Goal: Task Accomplishment & Management: Use online tool/utility

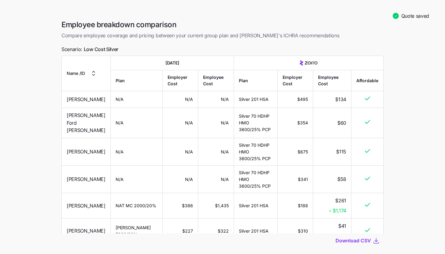
scroll to position [1, 0]
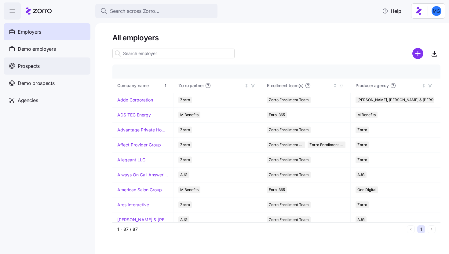
click at [62, 70] on div "Prospects" at bounding box center [47, 65] width 87 height 17
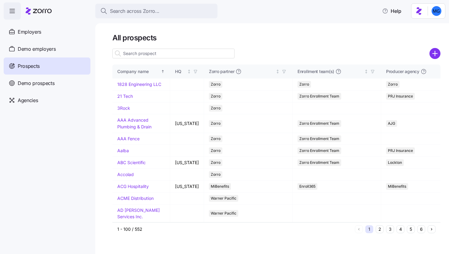
click at [148, 55] on input at bounding box center [173, 54] width 122 height 10
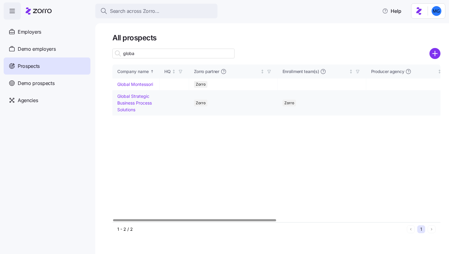
type input "globa"
click at [134, 104] on link "Global Strategic Business Process Solutions" at bounding box center [134, 103] width 35 height 18
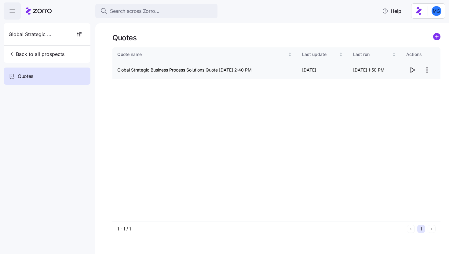
click at [409, 72] on icon "button" at bounding box center [412, 69] width 7 height 7
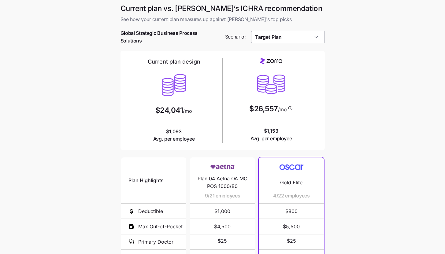
click at [309, 34] on input "Target Plan" at bounding box center [288, 37] width 74 height 12
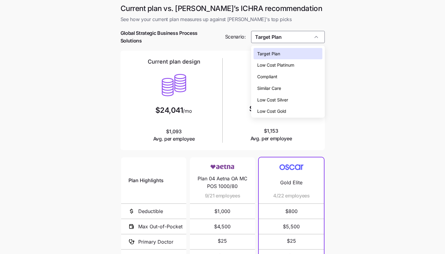
click at [296, 88] on div "Similar Care" at bounding box center [287, 89] width 69 height 12
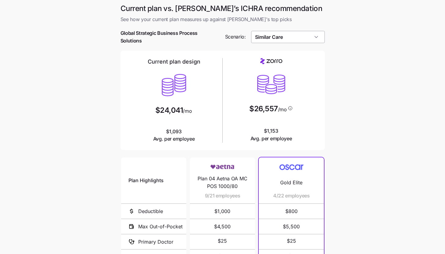
click at [293, 36] on input "Similar Care" at bounding box center [288, 37] width 74 height 12
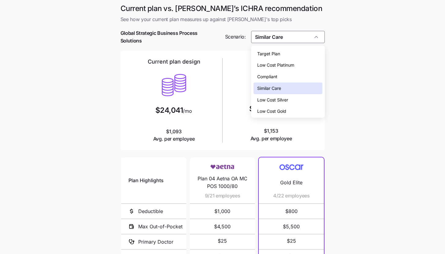
click at [285, 104] on div "Low Cost Silver" at bounding box center [287, 100] width 69 height 12
type input "Low Cost Silver"
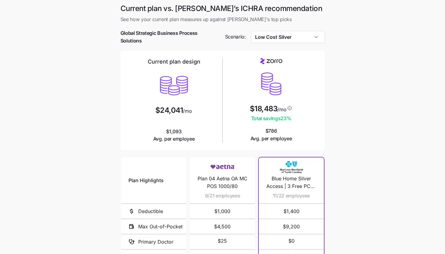
click at [362, 193] on main "Current plan vs. Zorro’s ICHRA recommendation See how your current plan measure…" at bounding box center [222, 168] width 445 height 337
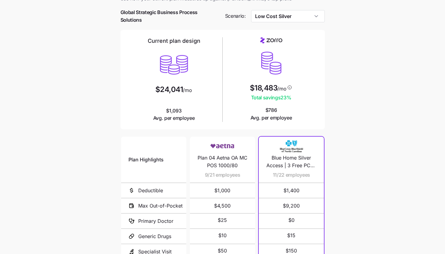
scroll to position [19, 0]
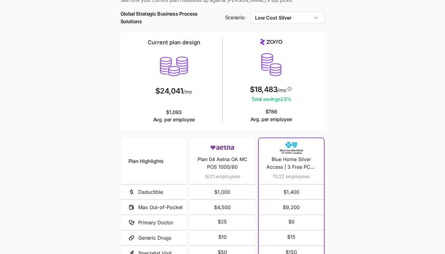
click at [363, 109] on main "Current plan vs. Zorro’s ICHRA recommendation See how your current plan measure…" at bounding box center [222, 149] width 445 height 337
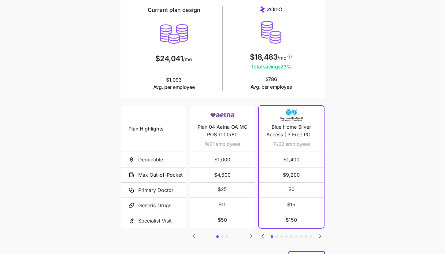
scroll to position [76, 0]
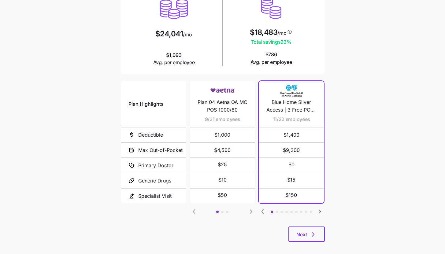
click at [250, 210] on icon "Go to next slide" at bounding box center [251, 212] width 2 height 4
click at [321, 211] on icon "Go to next slide" at bounding box center [319, 211] width 7 height 7
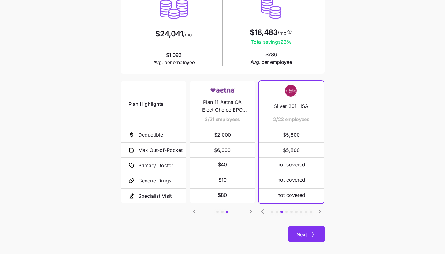
click at [313, 231] on icon "button" at bounding box center [312, 234] width 7 height 7
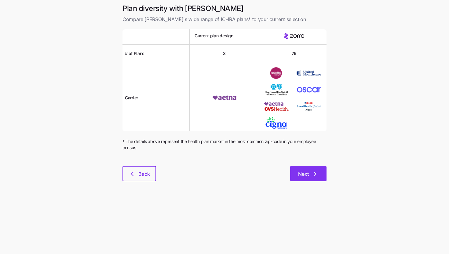
click at [322, 170] on button "Next" at bounding box center [308, 173] width 36 height 15
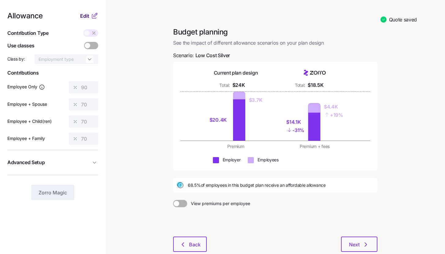
click at [89, 17] on button "Edit" at bounding box center [85, 15] width 11 height 7
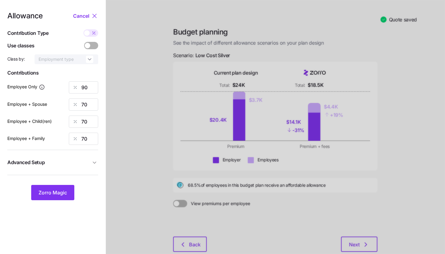
click at [342, 123] on div at bounding box center [275, 145] width 339 height 291
click at [86, 87] on input "90" at bounding box center [83, 87] width 29 height 12
type input "60"
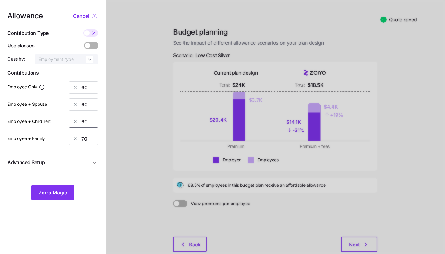
type input "60"
click at [65, 193] on span "Zorro Magic" at bounding box center [53, 192] width 28 height 7
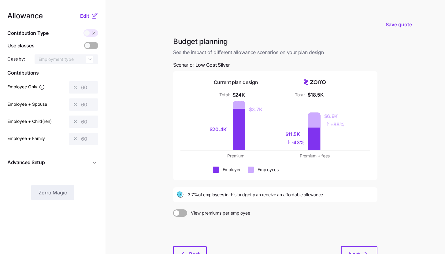
click at [91, 18] on icon at bounding box center [94, 15] width 7 height 7
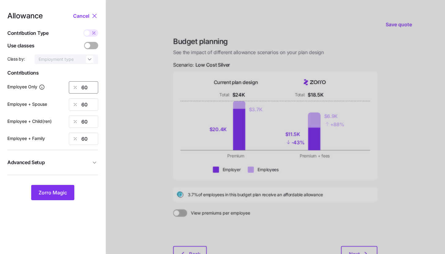
click at [95, 86] on input "60" at bounding box center [83, 87] width 29 height 12
type input "90"
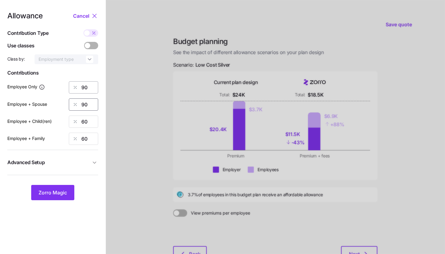
type input "90"
click at [63, 192] on span "Zorro Magic" at bounding box center [53, 192] width 28 height 7
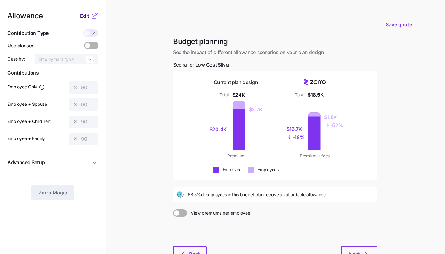
click at [90, 17] on button "Edit" at bounding box center [85, 15] width 11 height 7
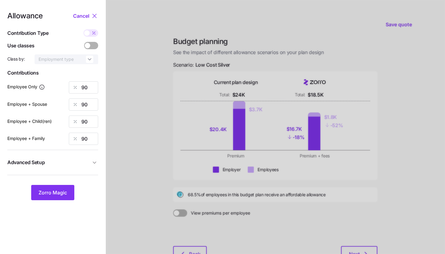
click at [94, 160] on icon "button" at bounding box center [94, 163] width 6 height 6
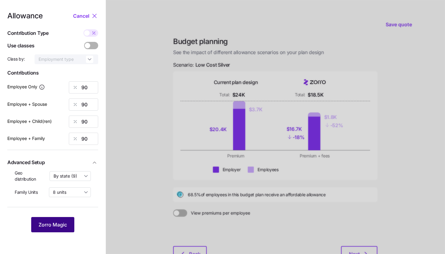
click at [56, 221] on button "Zorro Magic" at bounding box center [52, 224] width 43 height 15
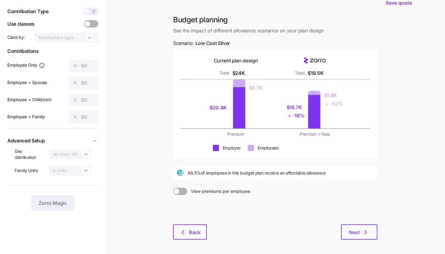
scroll to position [46, 0]
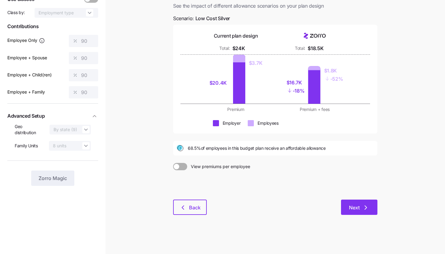
click at [375, 210] on button "Next" at bounding box center [359, 207] width 36 height 15
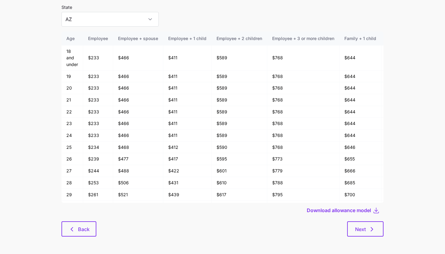
scroll to position [33, 0]
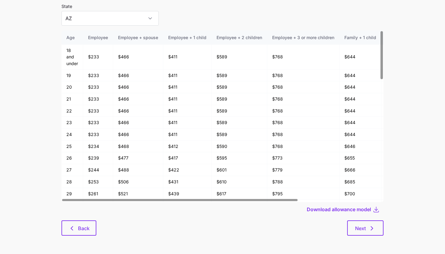
click at [377, 236] on div "Allowance model State AZ Age Employee Employee + spouse Employee + 1 child Empl…" at bounding box center [223, 115] width 332 height 255
click at [377, 233] on button "Next" at bounding box center [365, 227] width 36 height 15
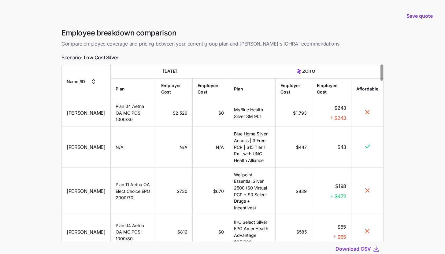
click at [403, 197] on main "Save quote Employee breakdown comparison Compare employee coverage and pricing …" at bounding box center [222, 148] width 445 height 297
drag, startPoint x: 335, startPoint y: 118, endPoint x: 348, endPoint y: 120, distance: 13.3
click at [348, 120] on td "$243 $243" at bounding box center [331, 113] width 39 height 28
click at [340, 127] on td "$43" at bounding box center [331, 147] width 39 height 41
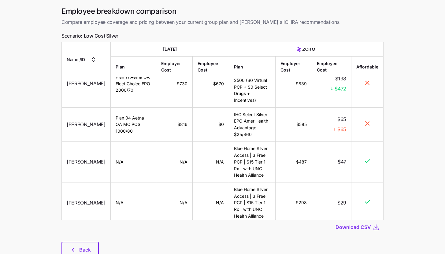
scroll to position [22, 0]
click at [80, 252] on span "Back" at bounding box center [85, 249] width 12 height 7
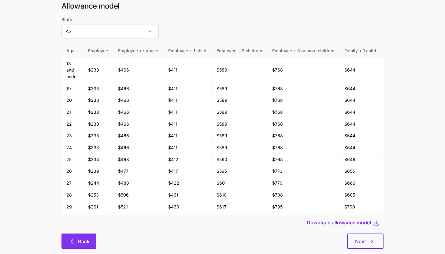
scroll to position [33, 0]
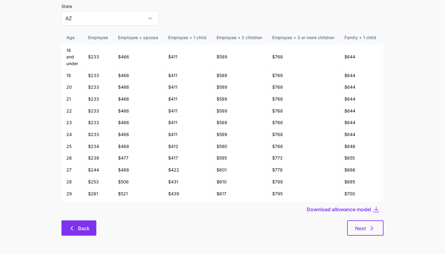
click at [68, 226] on icon "button" at bounding box center [71, 228] width 7 height 7
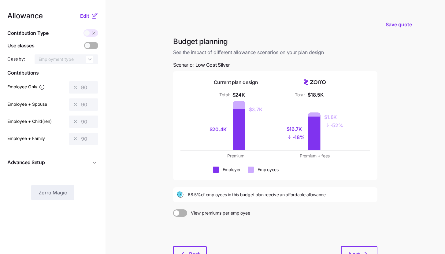
click at [135, 117] on main "Save quote Budget planning See the impact of different allowance scenarios on y…" at bounding box center [222, 150] width 445 height 300
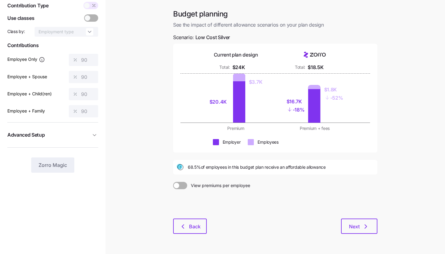
scroll to position [46, 0]
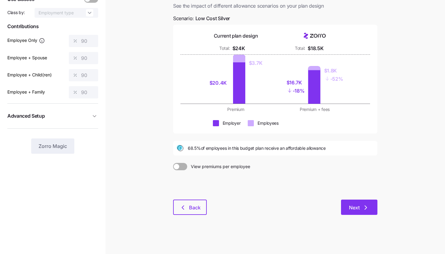
click at [361, 205] on span "Next" at bounding box center [359, 207] width 20 height 7
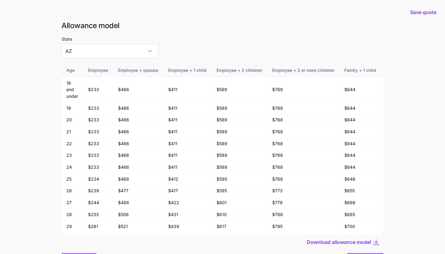
scroll to position [33, 0]
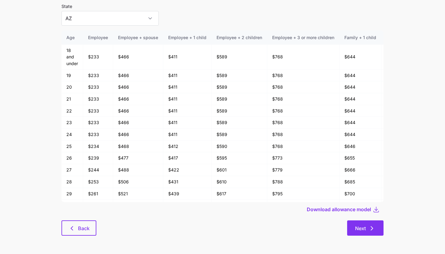
click at [356, 235] on button "Next" at bounding box center [365, 227] width 36 height 15
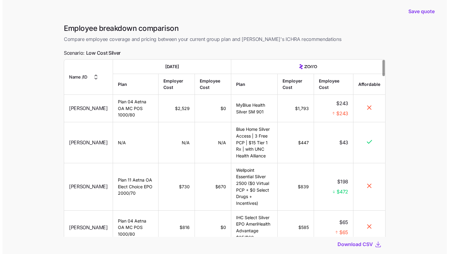
scroll to position [9, 0]
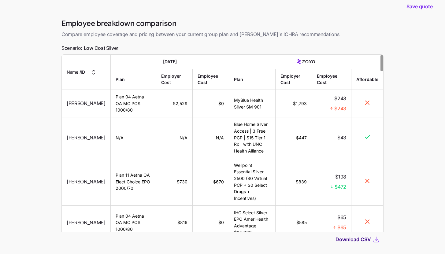
click at [361, 241] on span "Download CSV" at bounding box center [352, 239] width 35 height 7
click at [412, 7] on span "Save quote" at bounding box center [419, 6] width 26 height 7
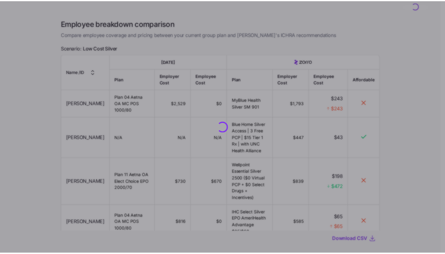
scroll to position [0, 0]
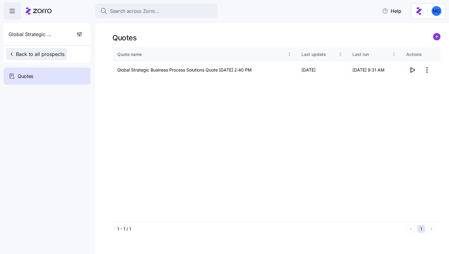
click at [49, 57] on span "Back to all prospects" at bounding box center [37, 53] width 56 height 7
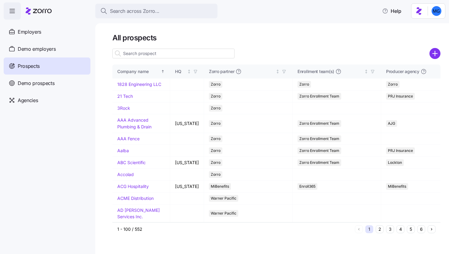
click at [202, 60] on div at bounding box center [276, 62] width 328 height 5
click at [203, 51] on input at bounding box center [173, 54] width 122 height 10
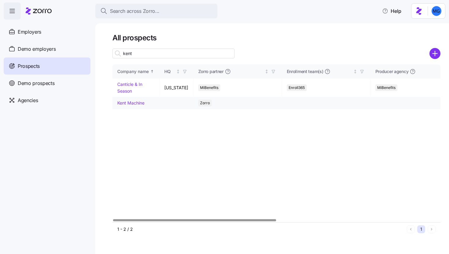
type input "kent"
click at [138, 104] on link "Kent Machine" at bounding box center [130, 102] width 27 height 5
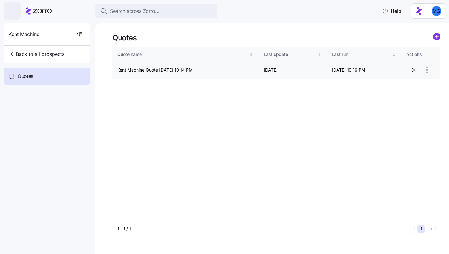
click at [412, 70] on icon "button" at bounding box center [412, 69] width 7 height 7
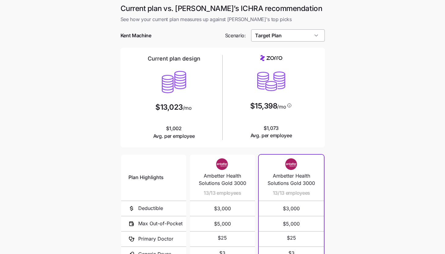
click at [318, 40] on input "Target Plan" at bounding box center [288, 35] width 74 height 12
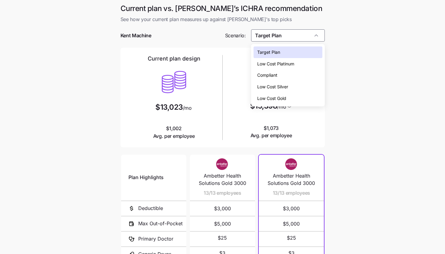
click at [305, 83] on div "Low Cost Silver" at bounding box center [287, 87] width 69 height 12
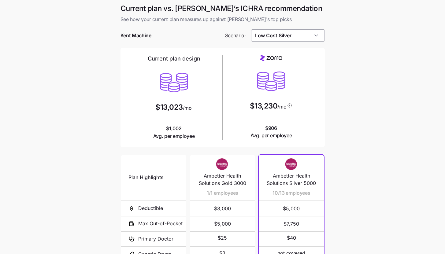
click at [301, 35] on input "Low Cost Silver" at bounding box center [288, 35] width 74 height 12
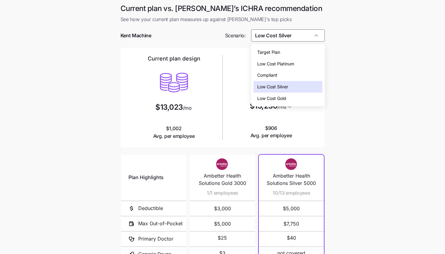
click at [287, 99] on div "Low Cost Gold" at bounding box center [287, 99] width 69 height 12
type input "Low Cost Gold"
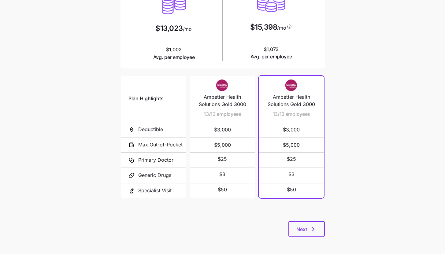
scroll to position [79, 0]
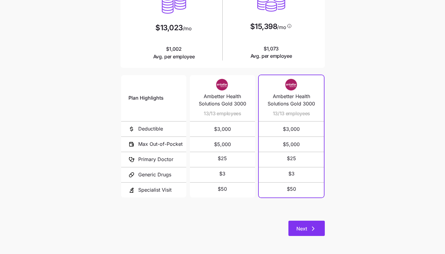
click at [312, 226] on icon "button" at bounding box center [312, 228] width 7 height 7
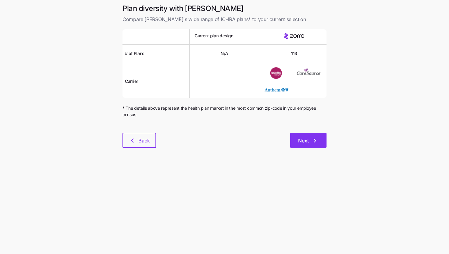
click at [321, 146] on button "Next" at bounding box center [308, 140] width 36 height 15
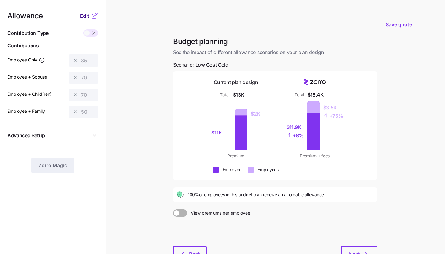
click at [89, 17] on span "Edit" at bounding box center [84, 15] width 9 height 7
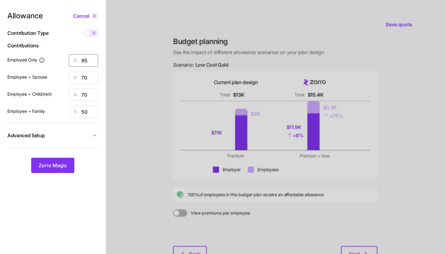
click at [84, 59] on input "85" at bounding box center [83, 60] width 29 height 12
type input "80"
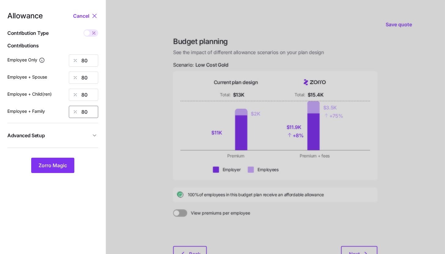
type input "80"
click at [64, 143] on button "Advanced Setup" at bounding box center [52, 135] width 91 height 15
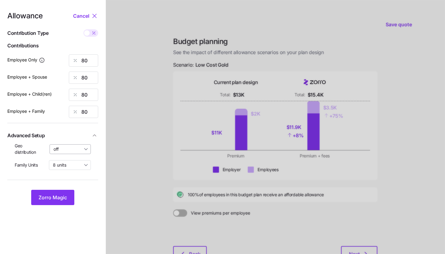
click at [74, 152] on input "off" at bounding box center [71, 149] width 42 height 10
click at [75, 183] on span "By state (1)" at bounding box center [66, 184] width 23 height 7
type input "By state (1)"
click at [58, 202] on button "Zorro Magic" at bounding box center [52, 197] width 43 height 15
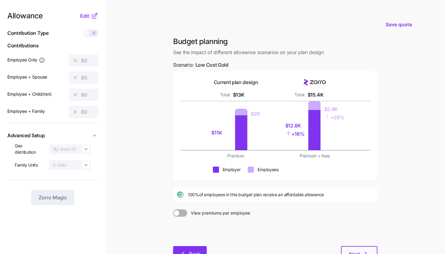
click at [180, 254] on icon "button" at bounding box center [182, 253] width 7 height 7
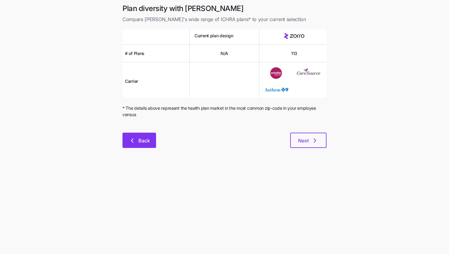
click at [143, 133] on button "Back" at bounding box center [140, 140] width 34 height 15
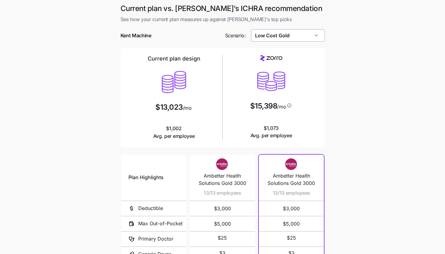
click at [300, 39] on input "Low Cost Gold" at bounding box center [288, 35] width 74 height 12
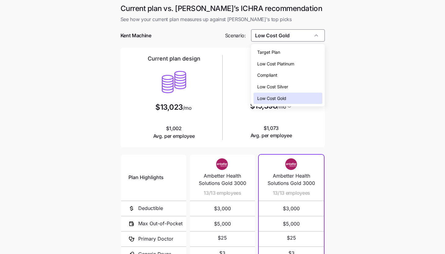
click at [296, 87] on div "Low Cost Silver" at bounding box center [287, 87] width 69 height 12
type input "Low Cost Silver"
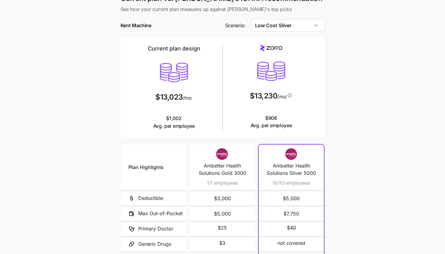
scroll to position [79, 0]
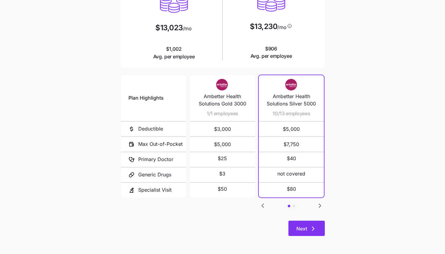
click at [297, 231] on span "Next" at bounding box center [301, 228] width 11 height 7
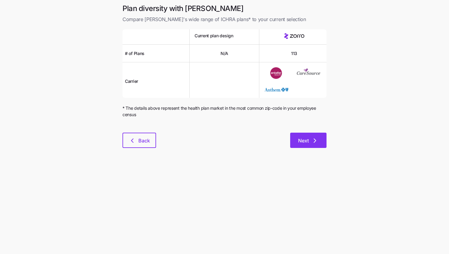
click at [312, 145] on button "Next" at bounding box center [308, 140] width 36 height 15
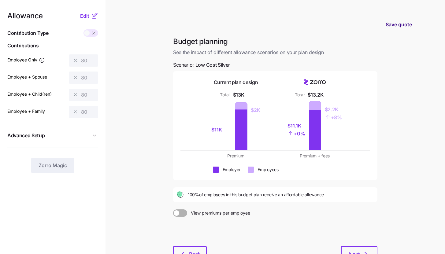
click at [396, 22] on span "Save quote" at bounding box center [398, 24] width 26 height 7
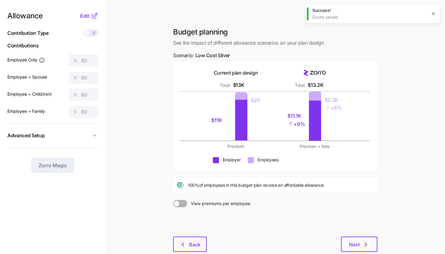
click at [365, 254] on div "Budget planning See the impact of different allowance scenarios on your plan de…" at bounding box center [275, 143] width 214 height 232
click at [362, 246] on icon "button" at bounding box center [365, 244] width 7 height 7
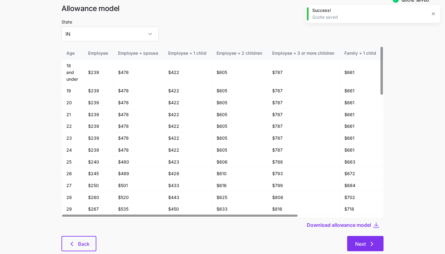
scroll to position [32, 0]
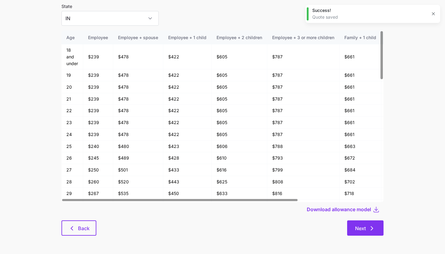
click at [364, 226] on span "Next" at bounding box center [360, 228] width 11 height 7
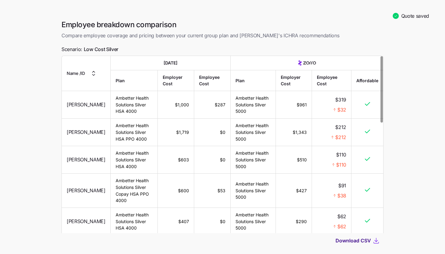
click at [363, 242] on span "Download CSV" at bounding box center [352, 240] width 35 height 7
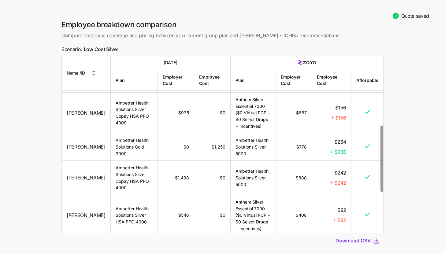
scroll to position [295, 0]
